Goal: Task Accomplishment & Management: Manage account settings

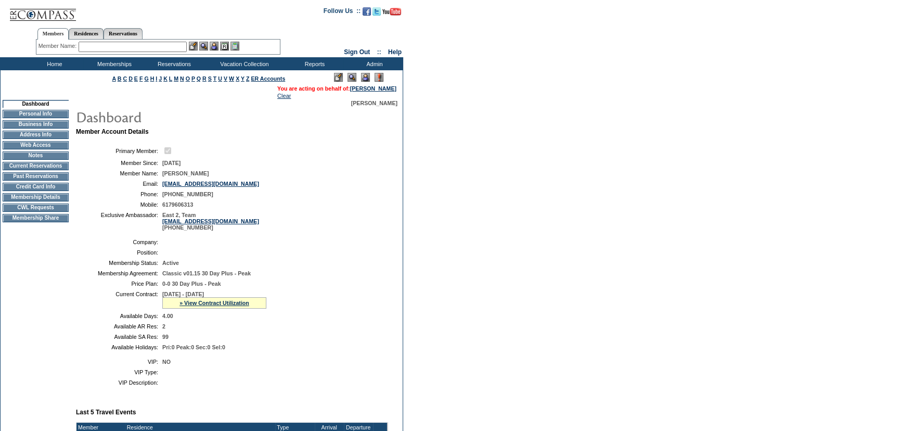
click at [183, 145] on table "Primary Member: Member Since: [DATE] Member Name: [PERSON_NAME] Email: [EMAIL_A…" at bounding box center [232, 188] width 312 height 93
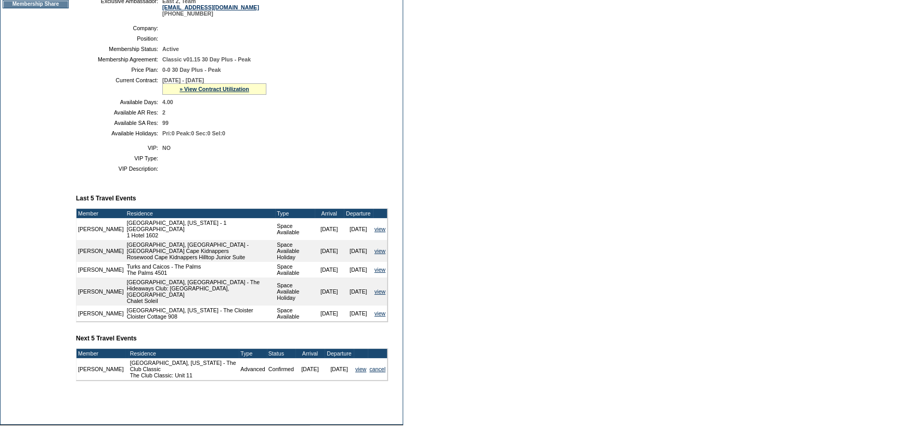
scroll to position [236, 0]
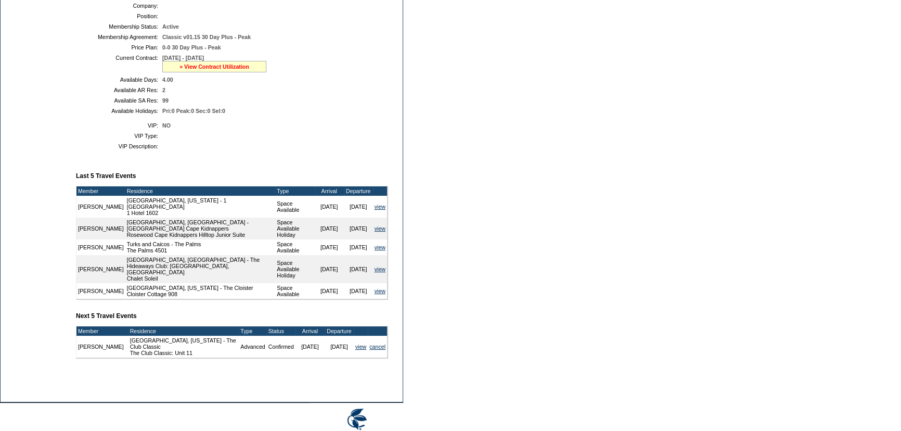
click at [210, 69] on link "» View Contract Utilization" at bounding box center [215, 66] width 70 height 6
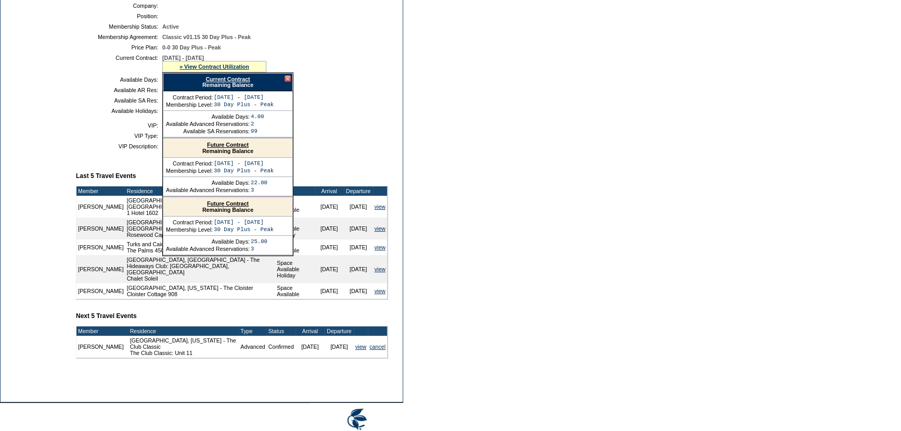
click at [219, 81] on link "Current Contract" at bounding box center [228, 79] width 44 height 6
click at [505, 36] on form "Follow Us ::" at bounding box center [450, 109] width 901 height 691
click at [287, 80] on div at bounding box center [288, 78] width 6 height 6
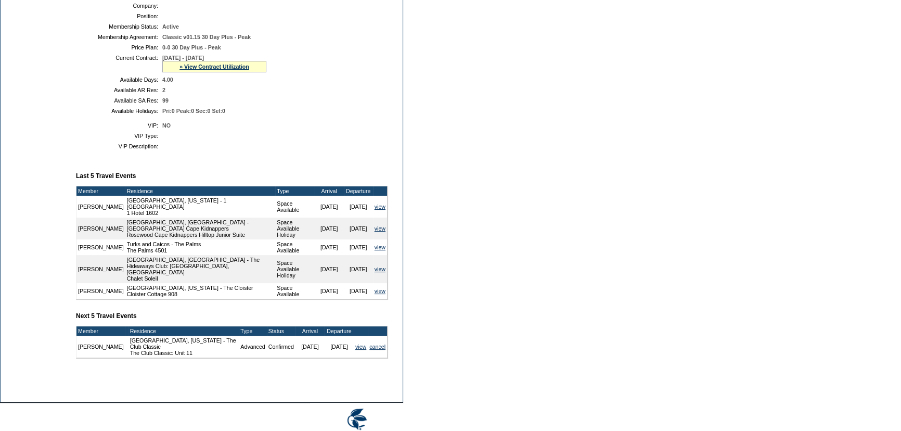
click at [294, 80] on td "4.00" at bounding box center [273, 79] width 222 height 6
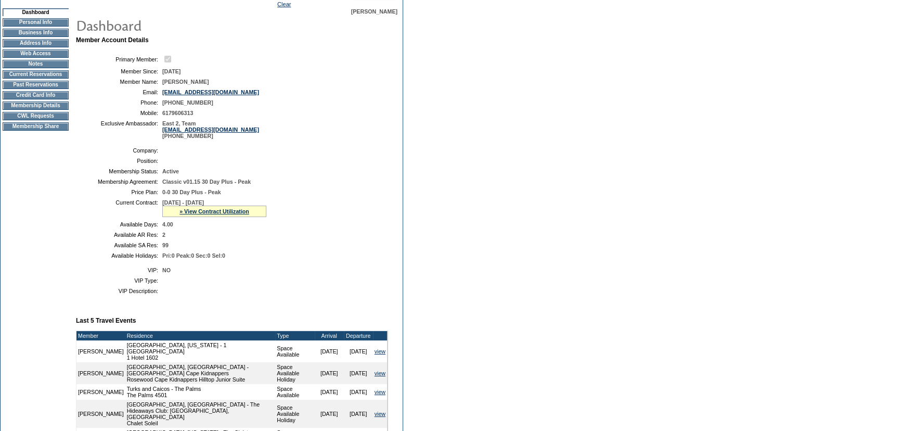
scroll to position [0, 0]
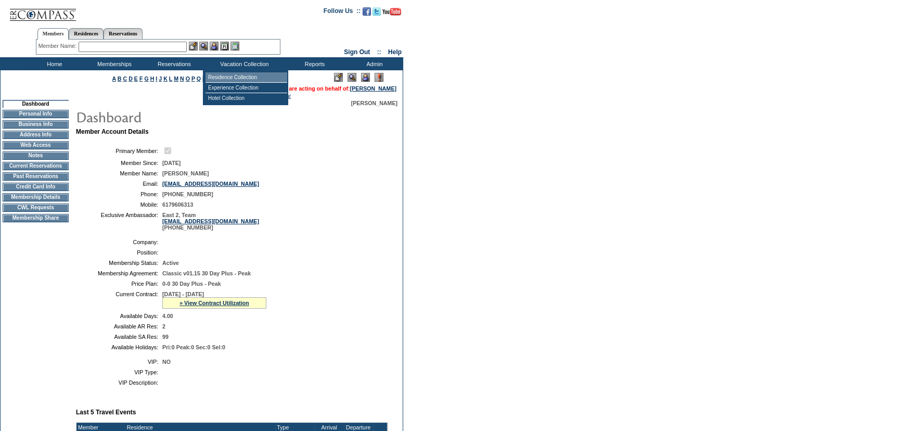
click at [234, 73] on td "Residence Collection" at bounding box center [247, 77] width 82 height 10
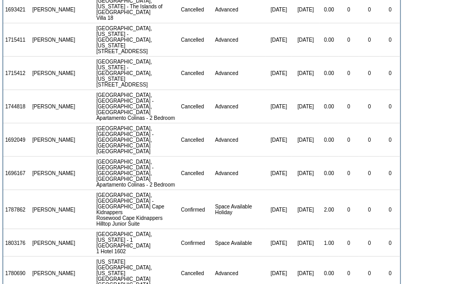
scroll to position [232, 0]
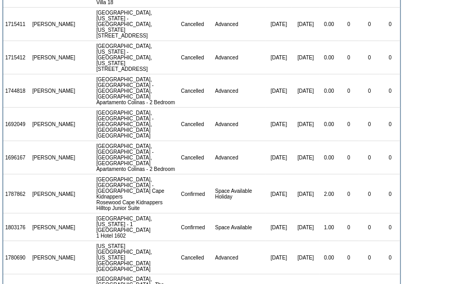
drag, startPoint x: 28, startPoint y: 202, endPoint x: 5, endPoint y: 203, distance: 22.4
copy td "1602014"
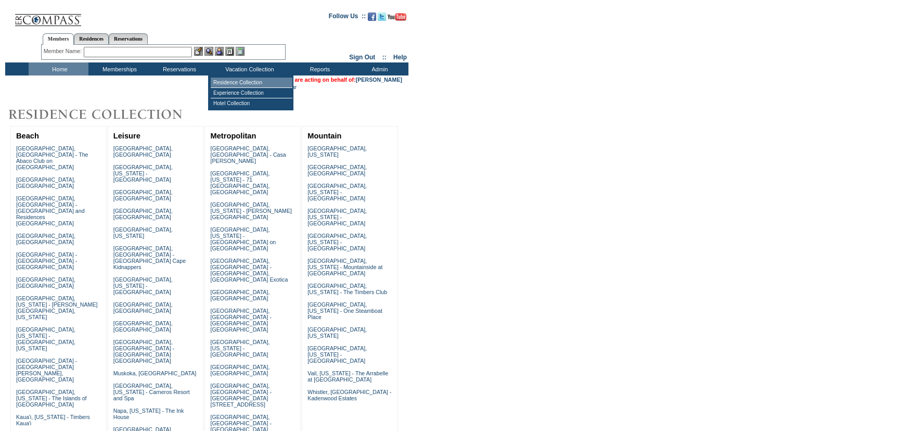
click at [240, 81] on td "Residence Collection" at bounding box center [252, 83] width 82 height 10
